Goal: Find contact information: Find contact information

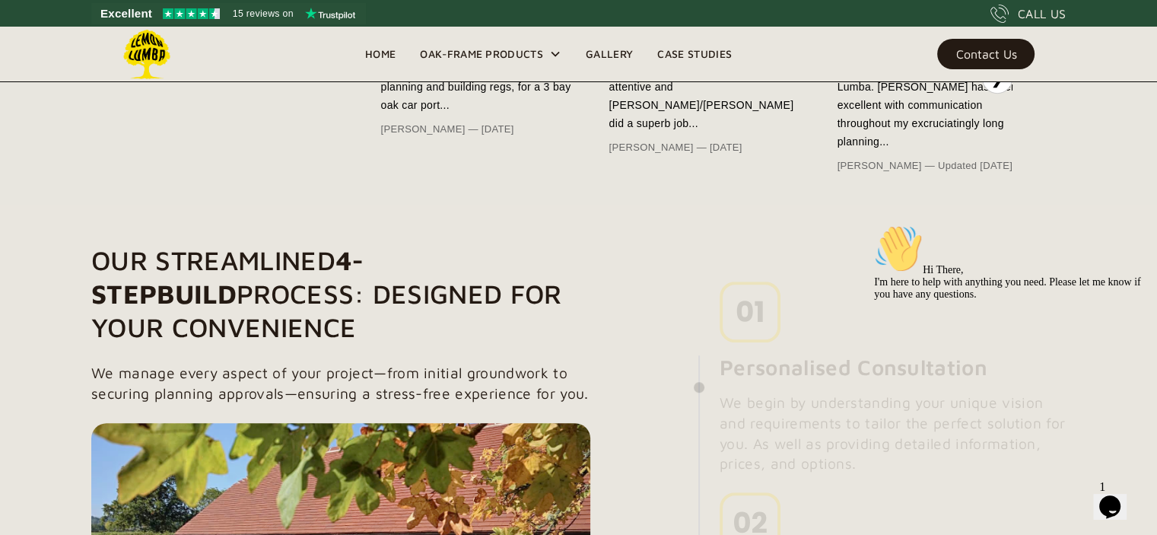
scroll to position [959, 0]
click at [991, 45] on link "Contact Us" at bounding box center [985, 54] width 97 height 30
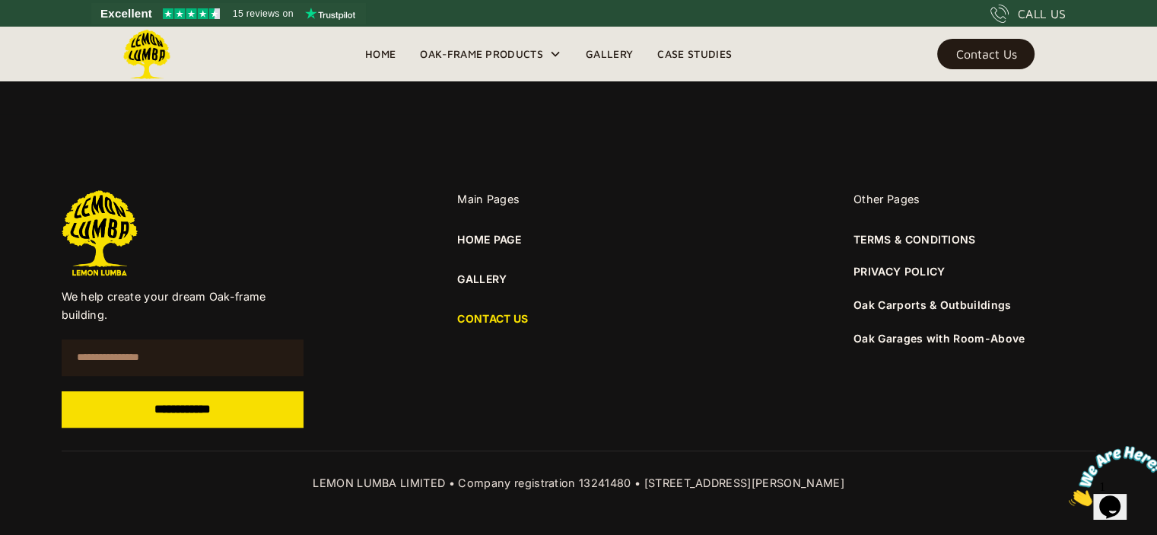
scroll to position [1135, 0]
drag, startPoint x: 616, startPoint y: 479, endPoint x: 575, endPoint y: 483, distance: 41.3
click at [568, 479] on div "LEMON LUMBA LIMITED • Company registration 13241480 • [STREET_ADDRESS][PERSON_N…" at bounding box center [579, 483] width 1035 height 18
copy div "13241480"
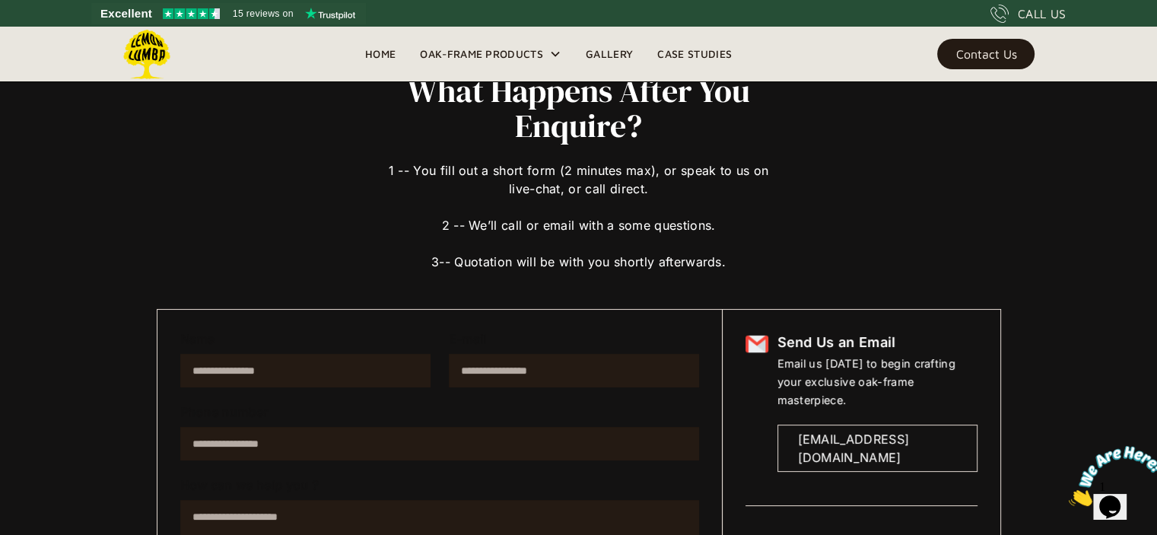
scroll to position [70, 0]
